Goal: Information Seeking & Learning: Learn about a topic

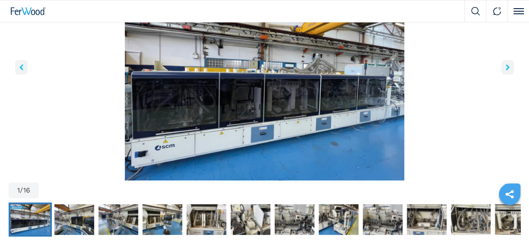
scroll to position [173, 0]
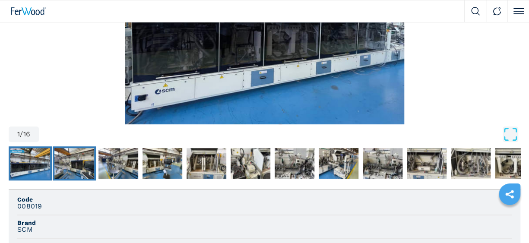
click at [85, 152] on img "Go to Slide 2" at bounding box center [74, 163] width 40 height 31
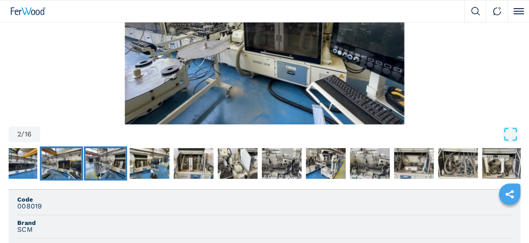
click at [115, 154] on img "Go to Slide 3" at bounding box center [106, 163] width 40 height 31
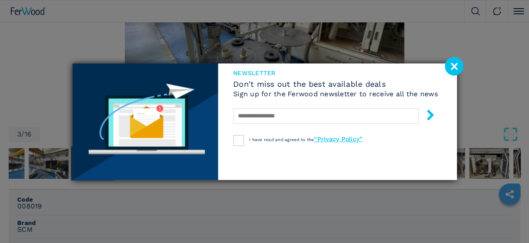
click at [450, 66] on image at bounding box center [454, 66] width 19 height 19
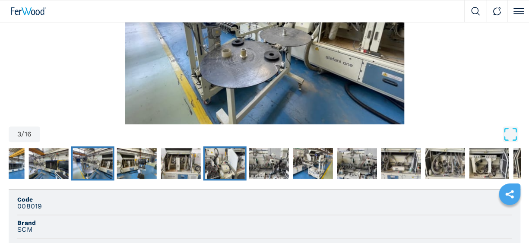
click at [225, 155] on img "Go to Slide 6" at bounding box center [225, 163] width 40 height 31
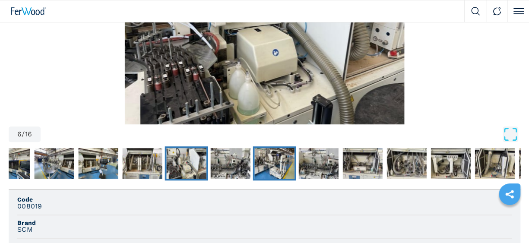
click at [265, 154] on img "Go to Slide 8" at bounding box center [275, 163] width 40 height 31
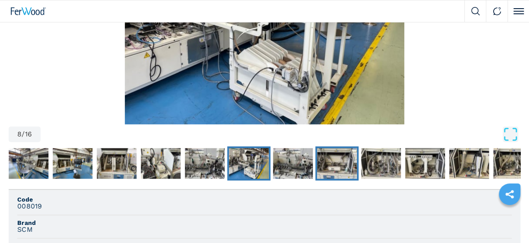
click at [331, 153] on img "Go to Slide 10" at bounding box center [337, 163] width 40 height 31
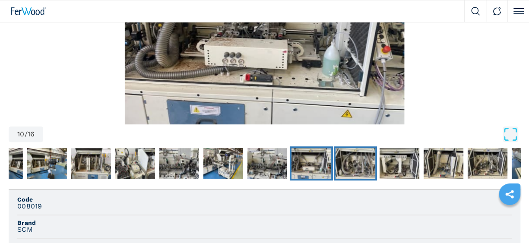
click at [347, 153] on img "Go to Slide 11" at bounding box center [356, 163] width 40 height 31
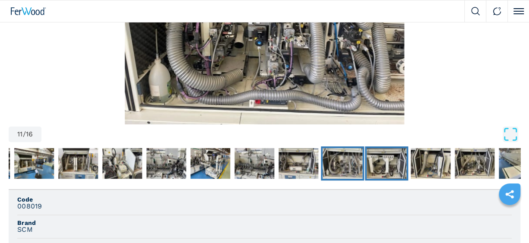
click at [377, 155] on img "Go to Slide 12" at bounding box center [387, 163] width 40 height 31
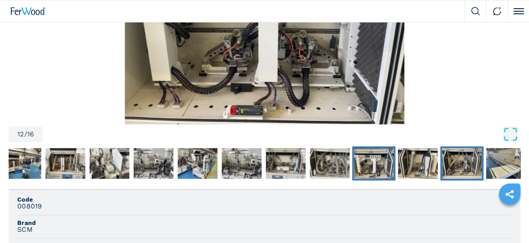
click at [452, 154] on img "Go to Slide 14" at bounding box center [462, 163] width 40 height 31
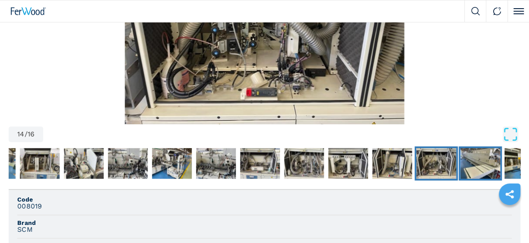
click at [473, 157] on img "Go to Slide 15" at bounding box center [480, 163] width 40 height 31
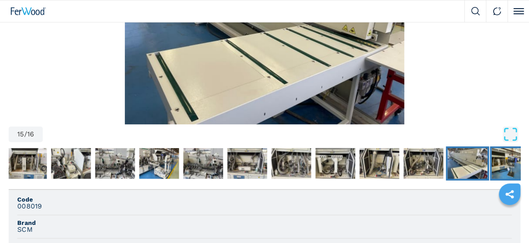
click at [499, 156] on img "Go to Slide 16" at bounding box center [511, 163] width 40 height 31
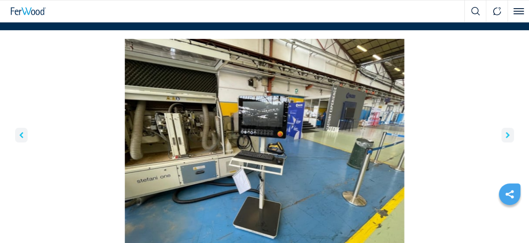
scroll to position [0, 0]
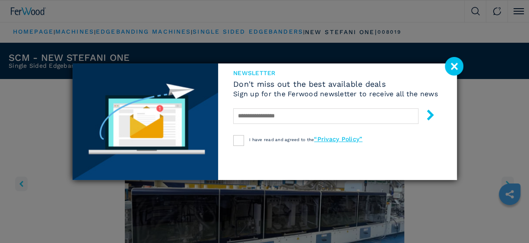
click at [450, 67] on image at bounding box center [454, 66] width 19 height 19
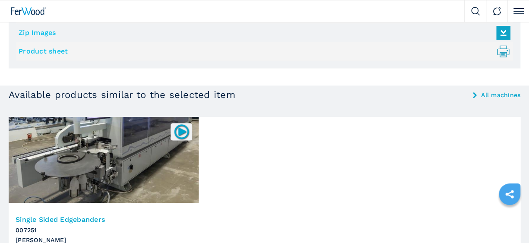
scroll to position [793, 0]
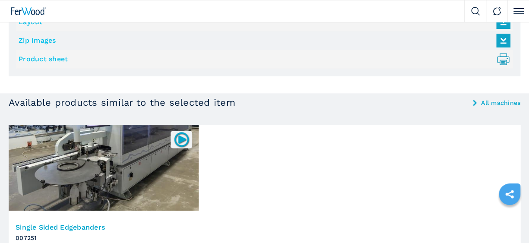
click at [179, 138] on img at bounding box center [181, 139] width 17 height 17
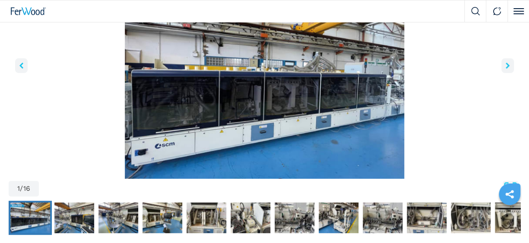
scroll to position [130, 0]
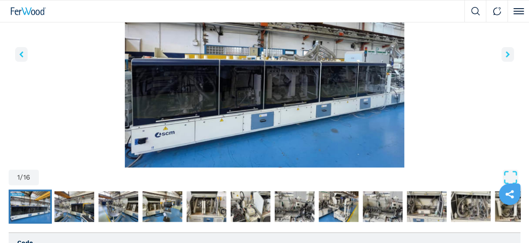
click at [25, 197] on img "Go to Slide 1" at bounding box center [30, 206] width 40 height 31
click at [65, 201] on img "Go to Slide 2" at bounding box center [74, 206] width 40 height 31
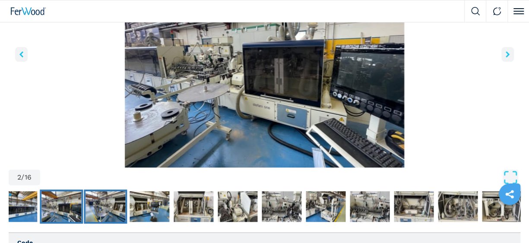
click at [92, 202] on img "Go to Slide 3" at bounding box center [106, 206] width 40 height 31
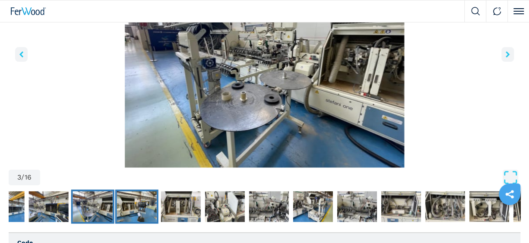
click at [136, 203] on img "Go to Slide 4" at bounding box center [137, 206] width 40 height 31
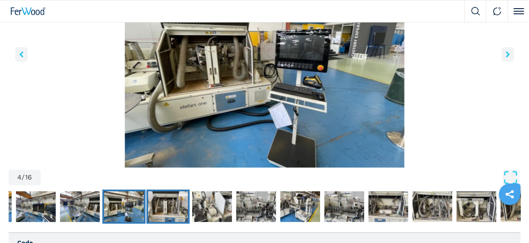
click at [161, 203] on img "Go to Slide 5" at bounding box center [168, 206] width 40 height 31
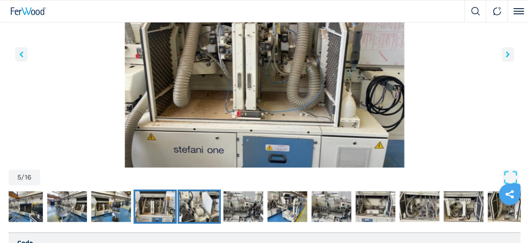
click at [180, 203] on img "Go to Slide 6" at bounding box center [199, 206] width 40 height 31
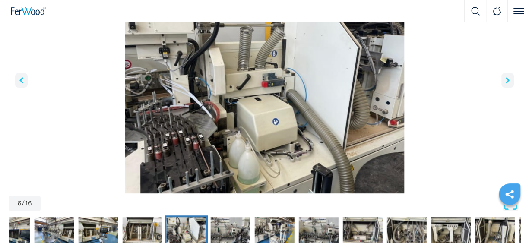
scroll to position [43, 0]
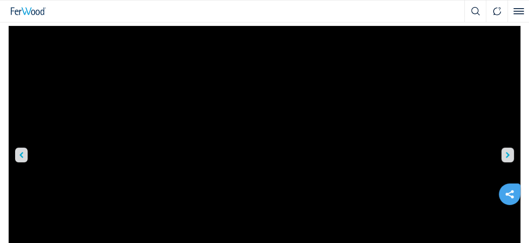
scroll to position [43, 0]
